Goal: Navigation & Orientation: Find specific page/section

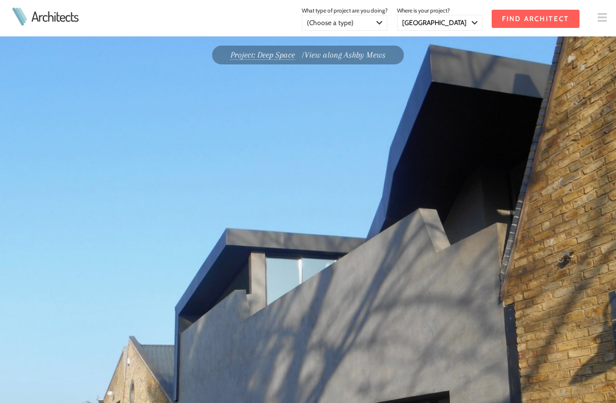
select select "[GEOGRAPHIC_DATA]"
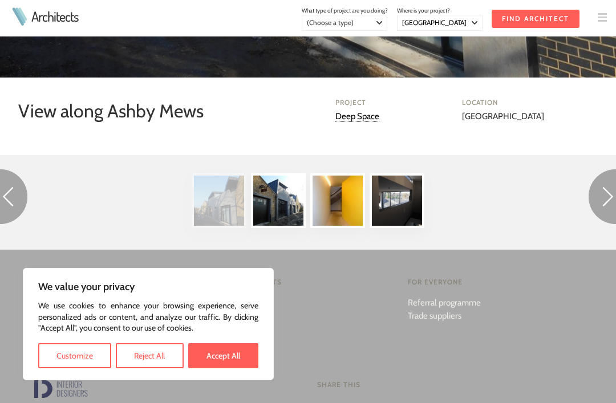
scroll to position [538, 0]
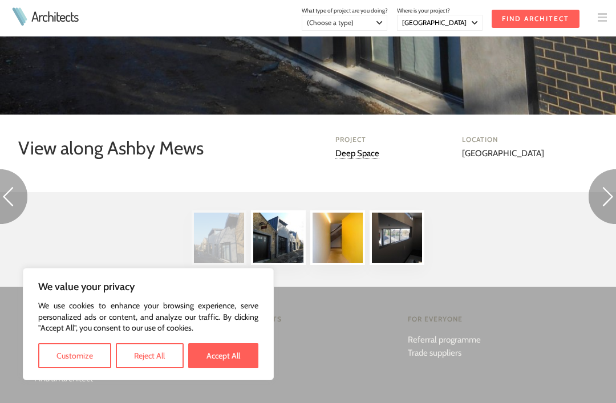
click at [355, 338] on div "For Architects Join us Login Contact us" at bounding box center [305, 338] width 168 height 67
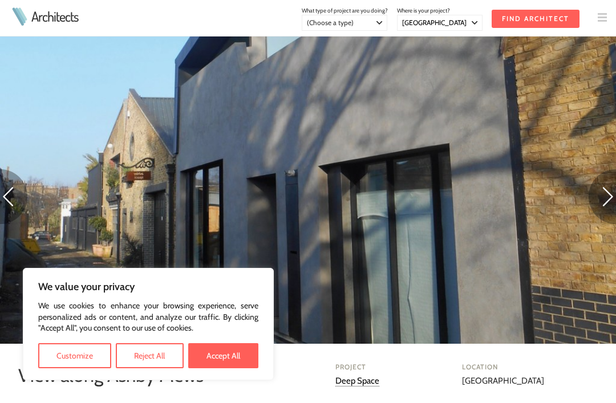
scroll to position [246, 0]
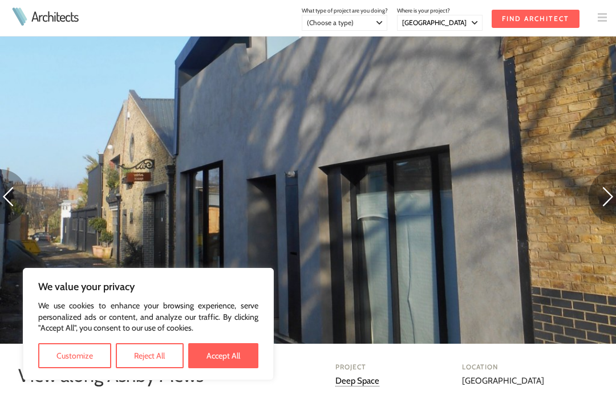
click at [610, 200] on img at bounding box center [601, 196] width 27 height 55
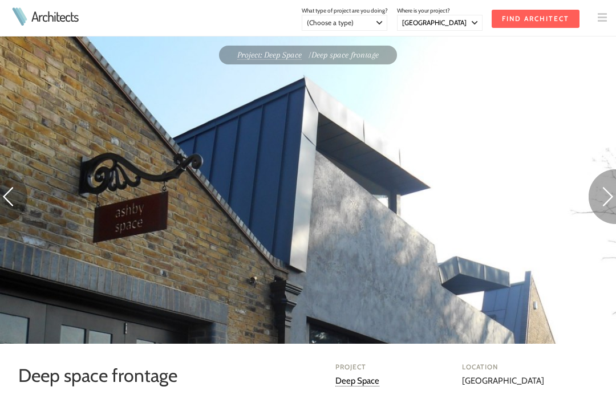
select select "[GEOGRAPHIC_DATA]"
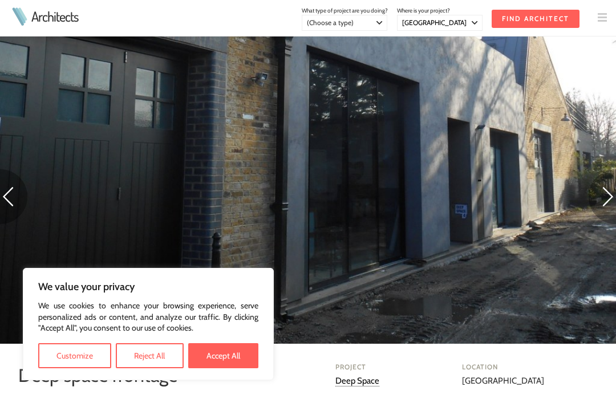
scroll to position [273, 0]
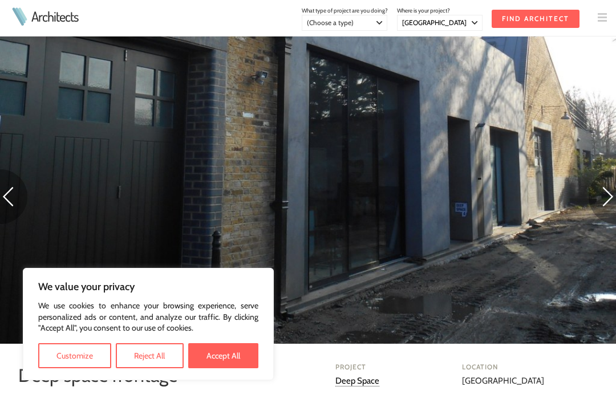
click at [609, 203] on img at bounding box center [601, 196] width 27 height 55
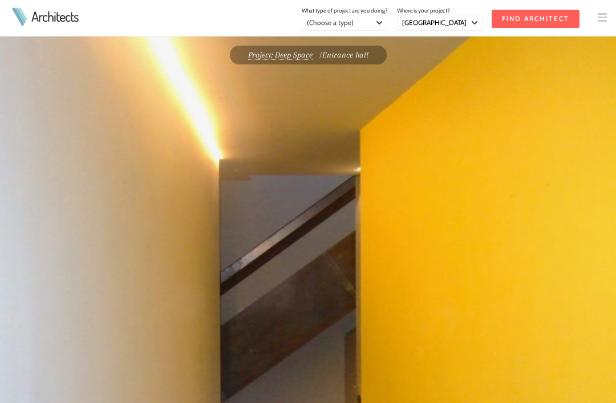
select select "[GEOGRAPHIC_DATA]"
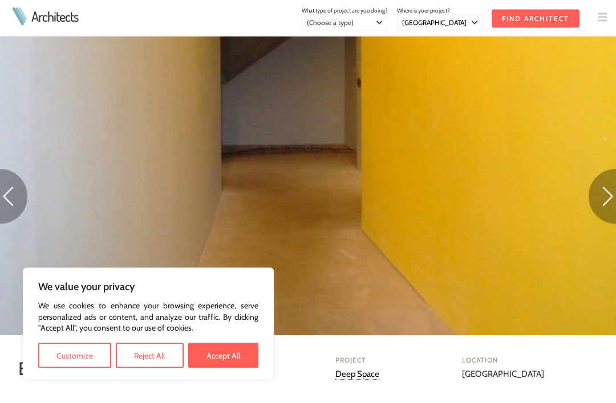
scroll to position [320, 0]
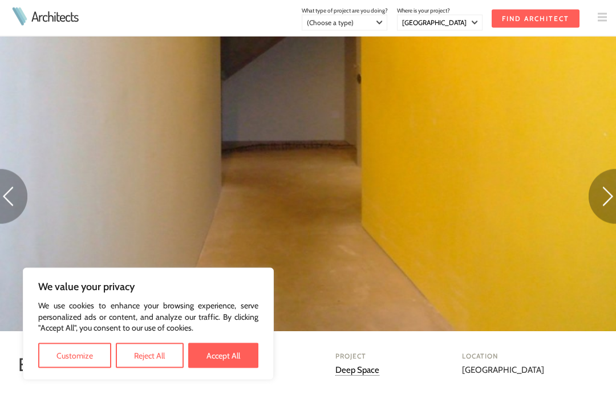
click at [608, 196] on img at bounding box center [601, 196] width 27 height 55
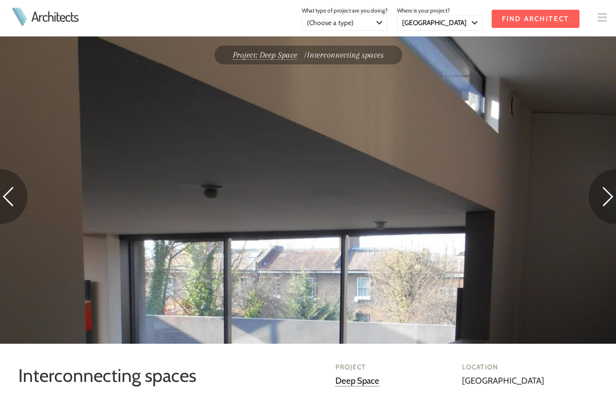
select select "[GEOGRAPHIC_DATA]"
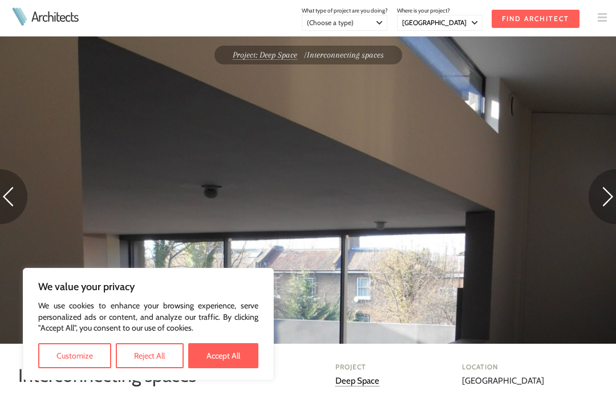
click at [595, 195] on img at bounding box center [601, 196] width 27 height 55
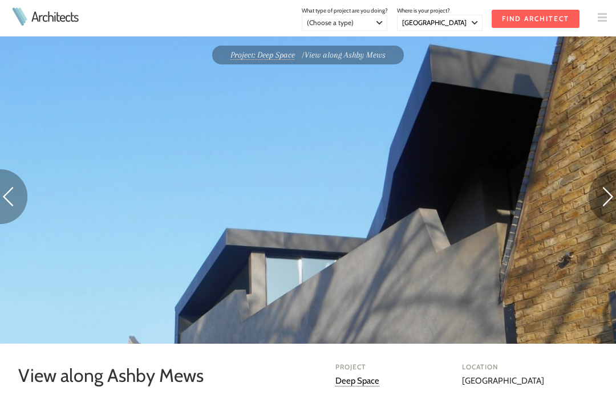
select select "[GEOGRAPHIC_DATA]"
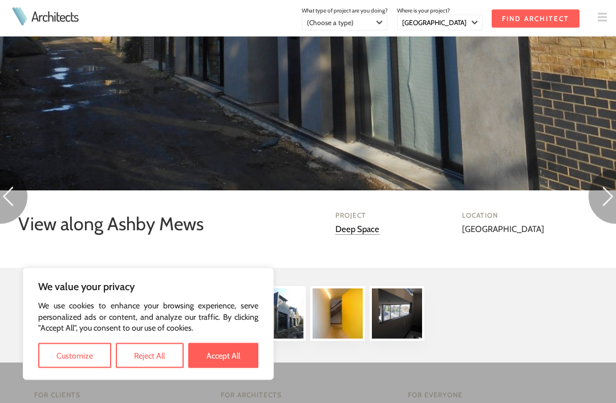
scroll to position [463, 0]
